Goal: Transaction & Acquisition: Purchase product/service

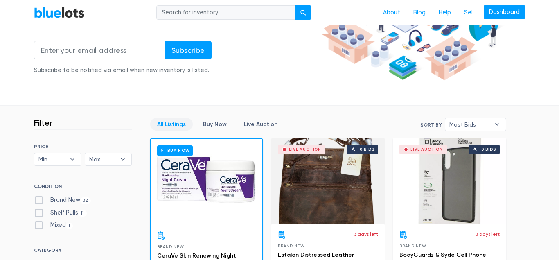
scroll to position [251, 0]
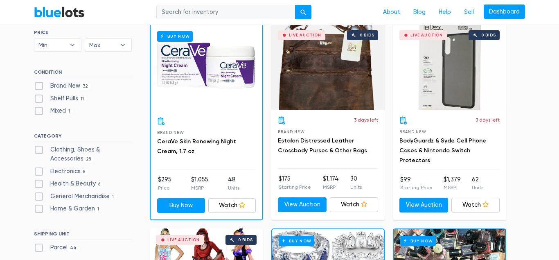
click at [39, 88] on label "Brand New 32" at bounding box center [62, 85] width 57 height 9
click at [39, 87] on New"] "Brand New 32" at bounding box center [36, 83] width 5 height 5
checkbox New"] "true"
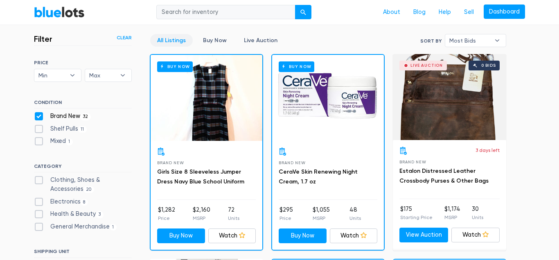
scroll to position [220, 0]
click at [39, 179] on label "Clothing, Shoes & Accessories 20" at bounding box center [83, 185] width 98 height 18
click at [39, 179] on Accessories"] "Clothing, Shoes & Accessories 20" at bounding box center [36, 178] width 5 height 5
checkbox Accessories"] "true"
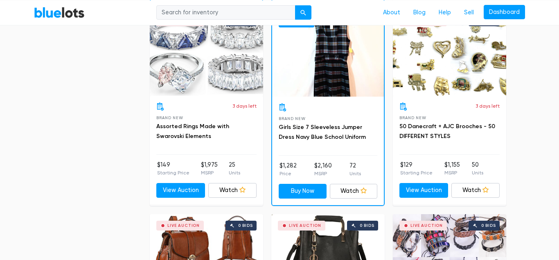
scroll to position [679, 0]
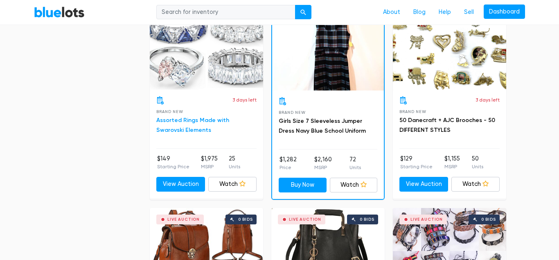
click at [174, 122] on link "Assorted Rings Made with Swarovski Elements" at bounding box center [192, 125] width 73 height 17
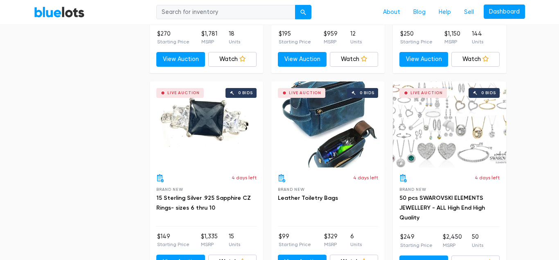
scroll to position [1640, 0]
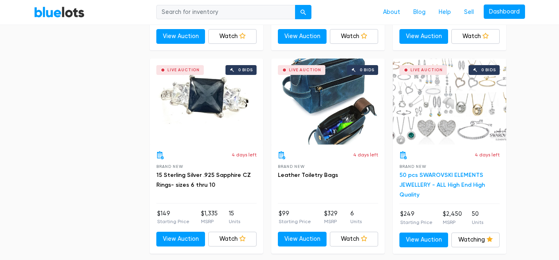
click at [418, 185] on link "50 pcs SWAROVSKI ELEMENTS JEWELLERY - ALL High End High Quality" at bounding box center [442, 185] width 86 height 27
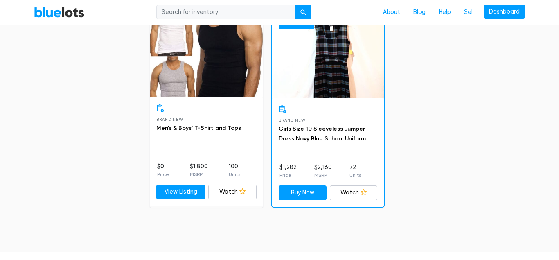
scroll to position [1514, 0]
